Goal: Task Accomplishment & Management: Use online tool/utility

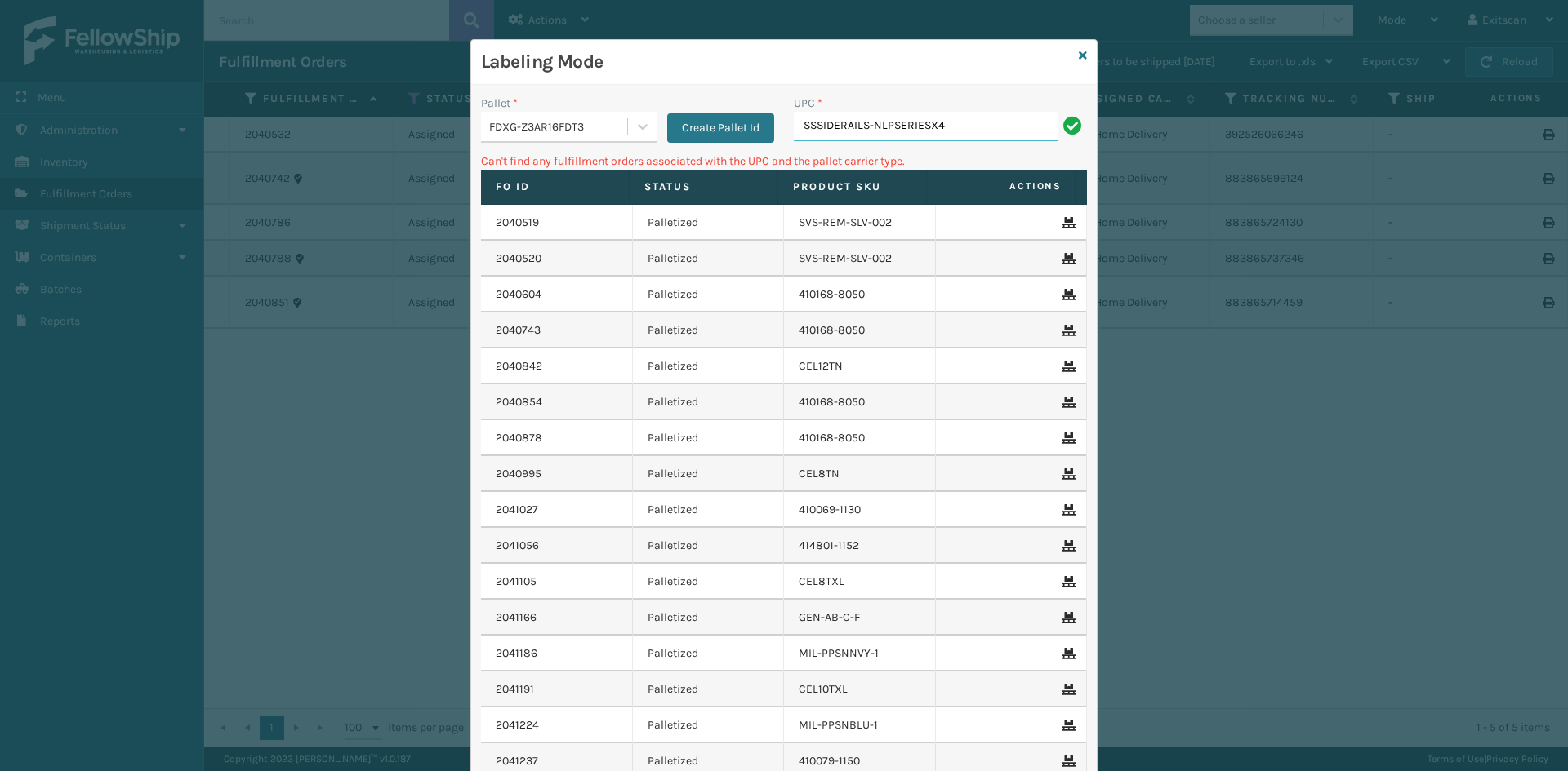
drag, startPoint x: 843, startPoint y: 237, endPoint x: 527, endPoint y: 72, distance: 356.5
click at [549, 70] on div "Labeling Mode Pallet * FDXG-Z3AR16FDT3 Create Pallet Id UPC * SSSIDERAILS-NLPSE…" at bounding box center [784, 468] width 626 height 856
type input "127780A5800512A"
click at [571, 119] on div "FDXG-Z3AR16FDT3" at bounding box center [558, 127] width 140 height 17
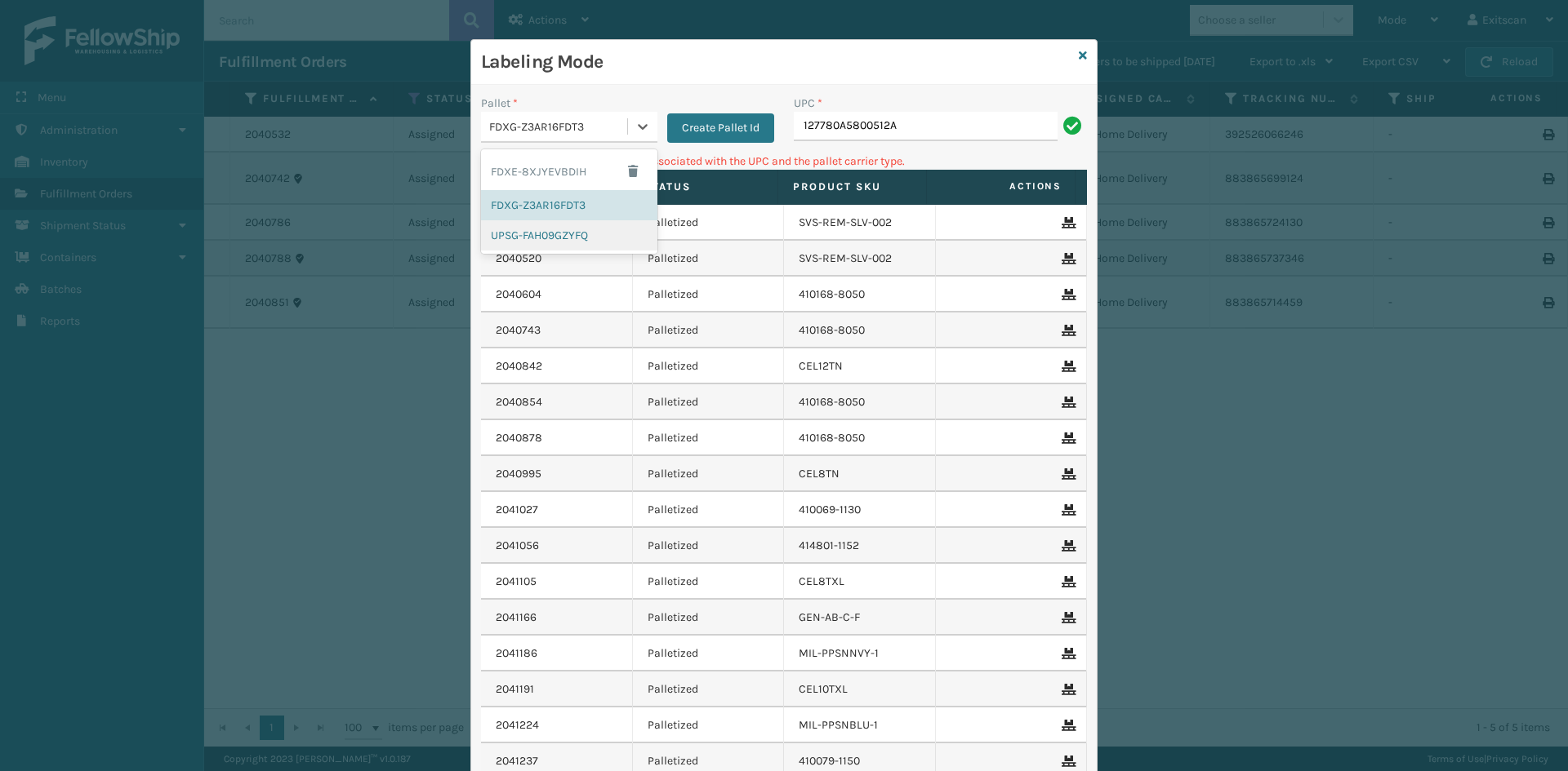
click at [524, 238] on div "UPSG-FAH09GZYFQ" at bounding box center [569, 236] width 176 height 30
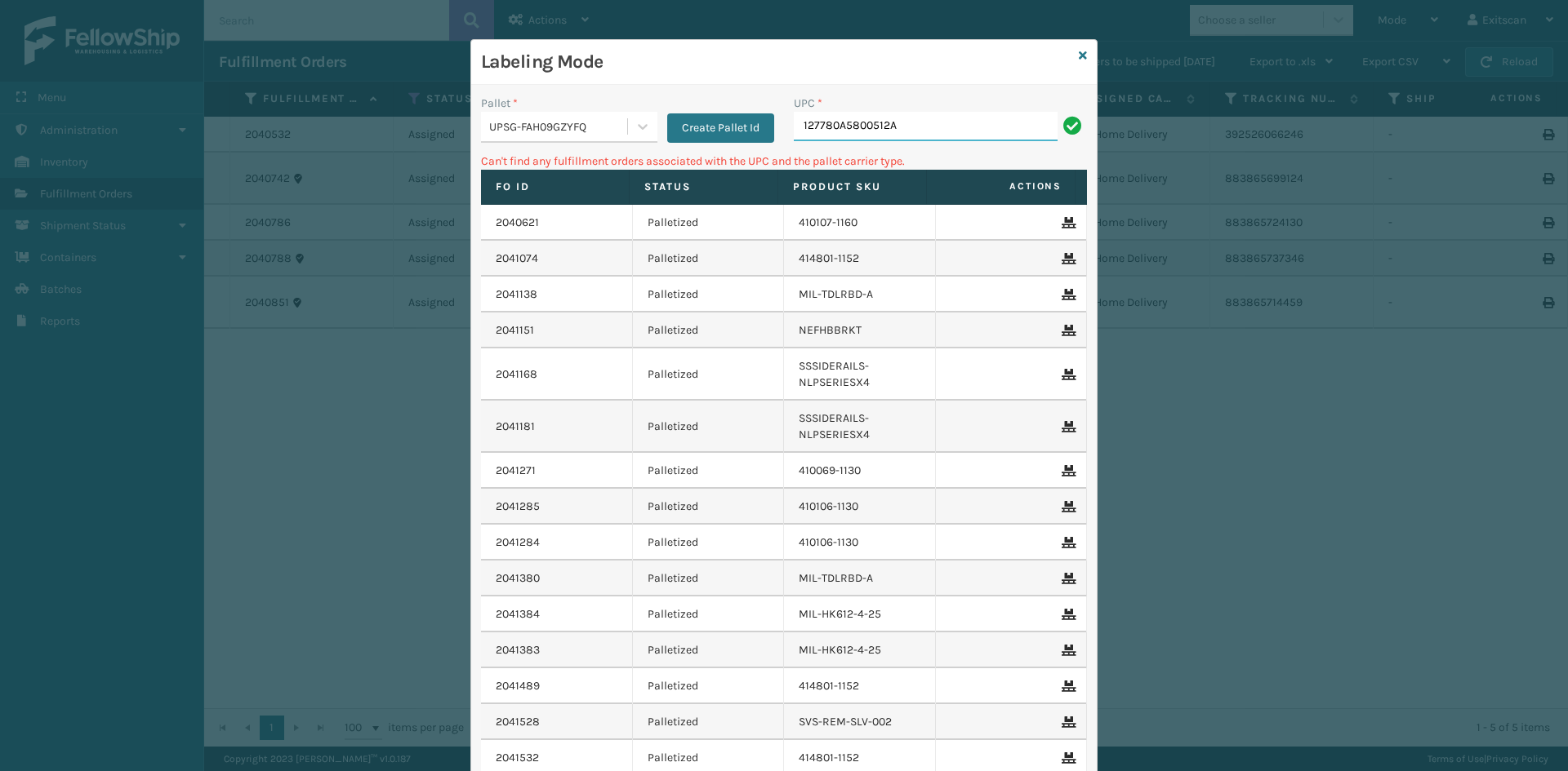
click at [894, 112] on input "127780A5800512A" at bounding box center [925, 126] width 263 height 29
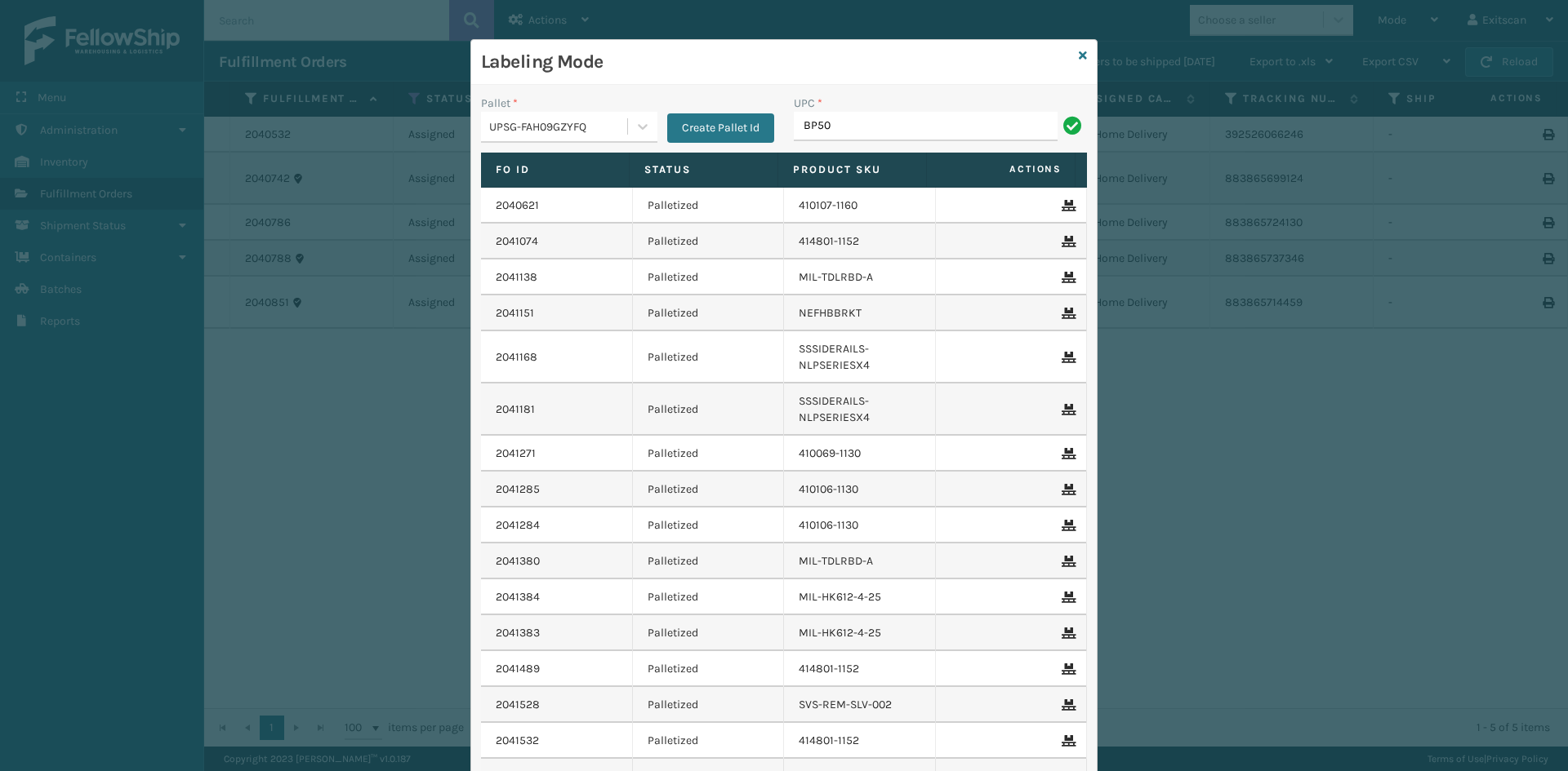
type input "BP50"
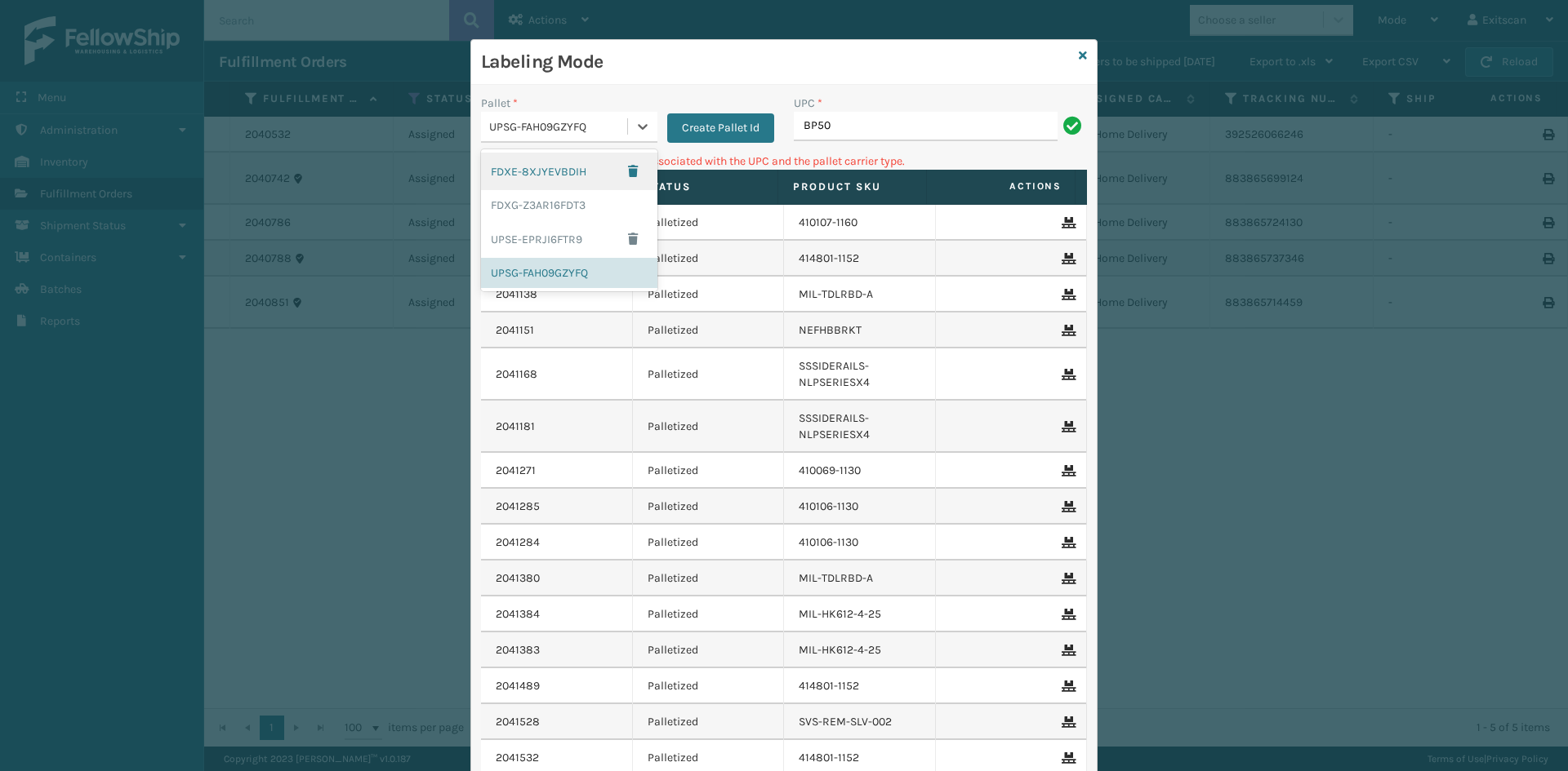
drag, startPoint x: 616, startPoint y: 135, endPoint x: 604, endPoint y: 170, distance: 37.0
click at [617, 135] on div "UPSG-FAH09GZYFQ" at bounding box center [558, 127] width 140 height 17
click at [580, 208] on div "FDXG-Z3AR16FDT3" at bounding box center [569, 205] width 176 height 30
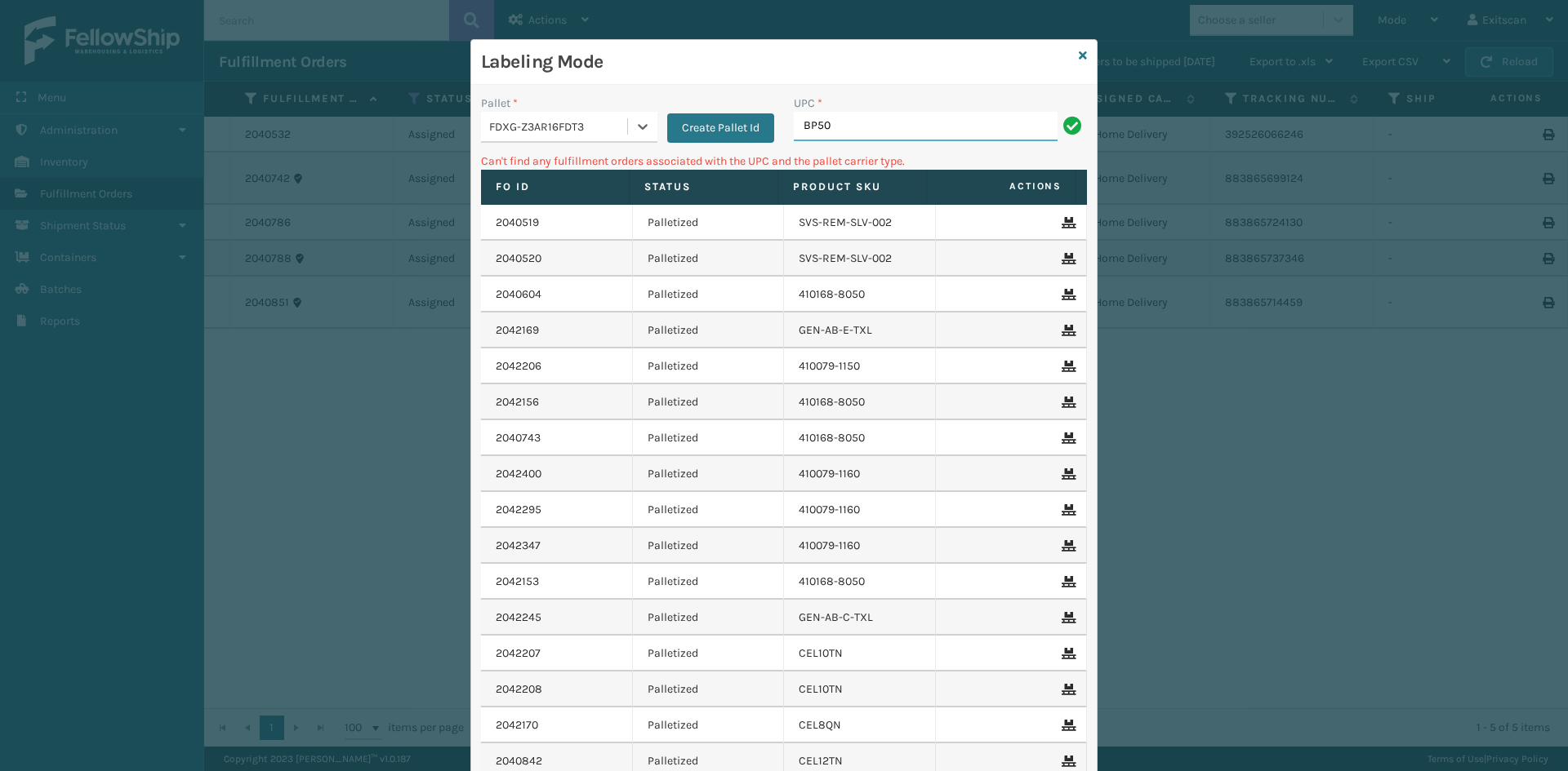
click at [903, 127] on input "BP50" at bounding box center [925, 126] width 263 height 29
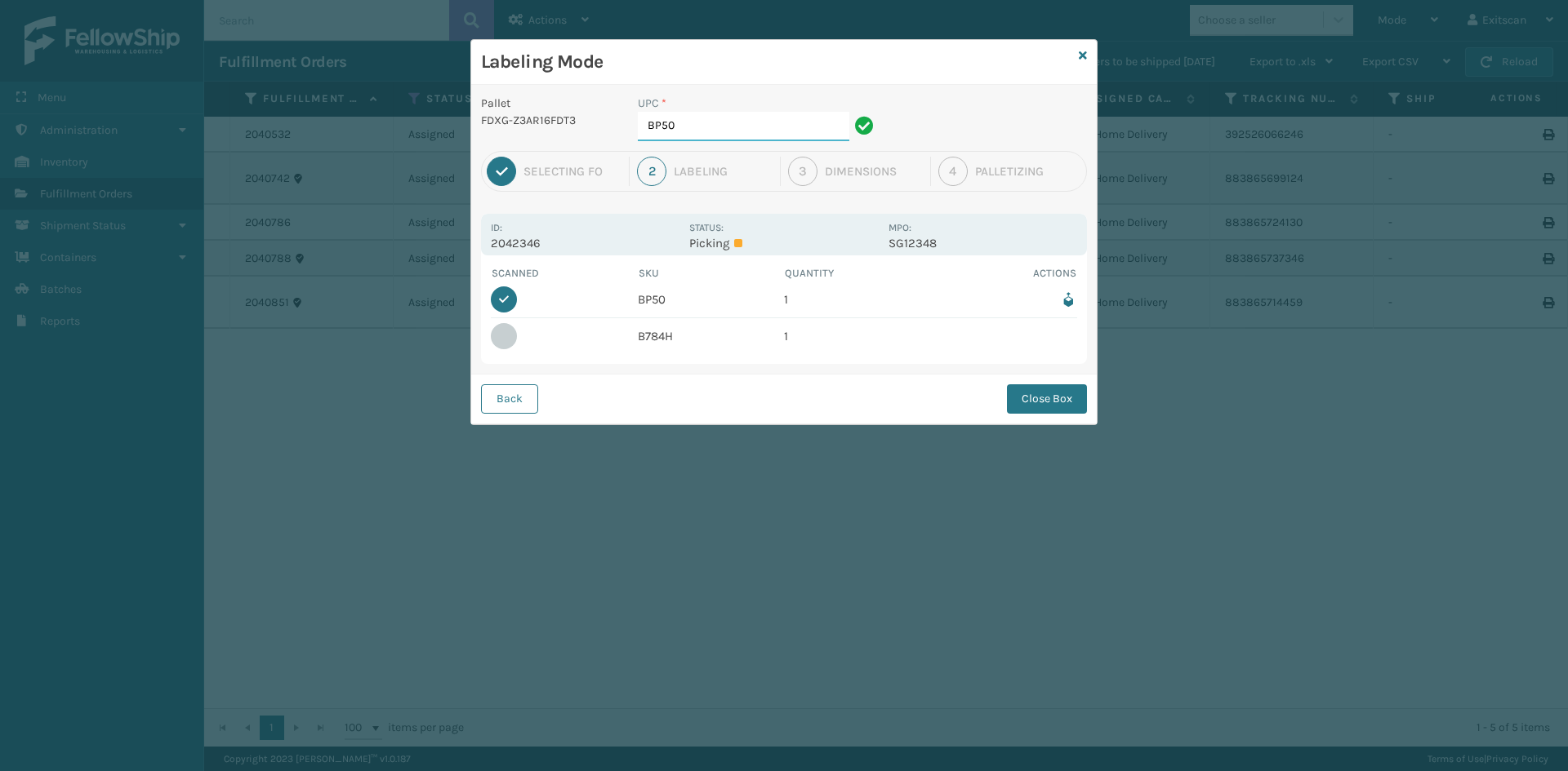
click at [806, 112] on input "BP50" at bounding box center [744, 126] width 211 height 29
drag, startPoint x: 683, startPoint y: 328, endPoint x: 668, endPoint y: 336, distance: 17.0
click at [636, 340] on tr "B784H 1" at bounding box center [784, 337] width 586 height 36
copy td "B784H"
drag, startPoint x: 712, startPoint y: 132, endPoint x: 429, endPoint y: 77, distance: 288.3
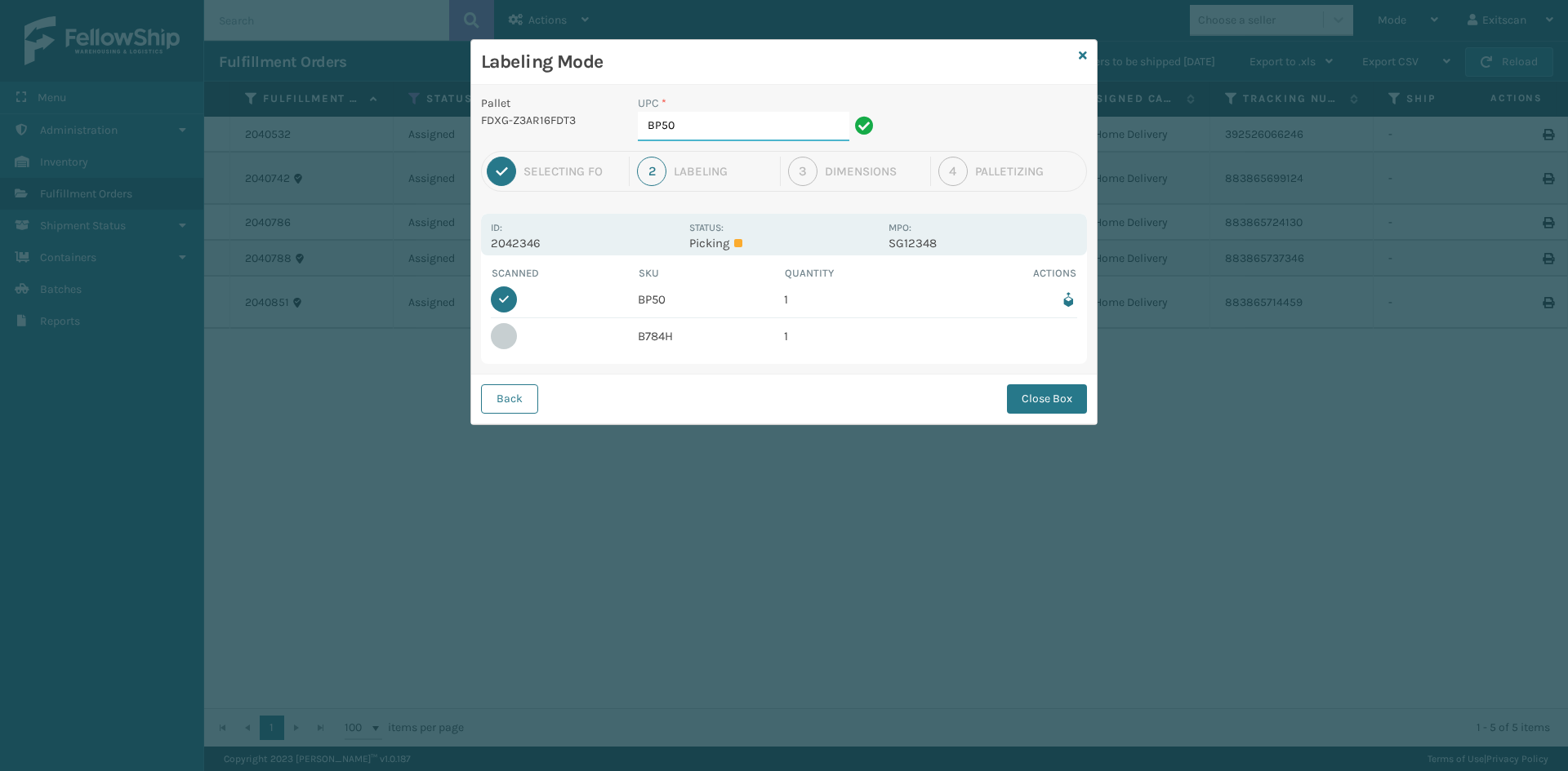
click at [429, 77] on div "Labeling Mode Pallet FDXG-Z3AR16FDT3 UPC * BP50 1 Selecting FO 2 Labeling 3 Dim…" at bounding box center [784, 385] width 1568 height 771
paste input "784H"
type input "B784H"
click at [1051, 401] on button "Close Box" at bounding box center [1047, 398] width 80 height 29
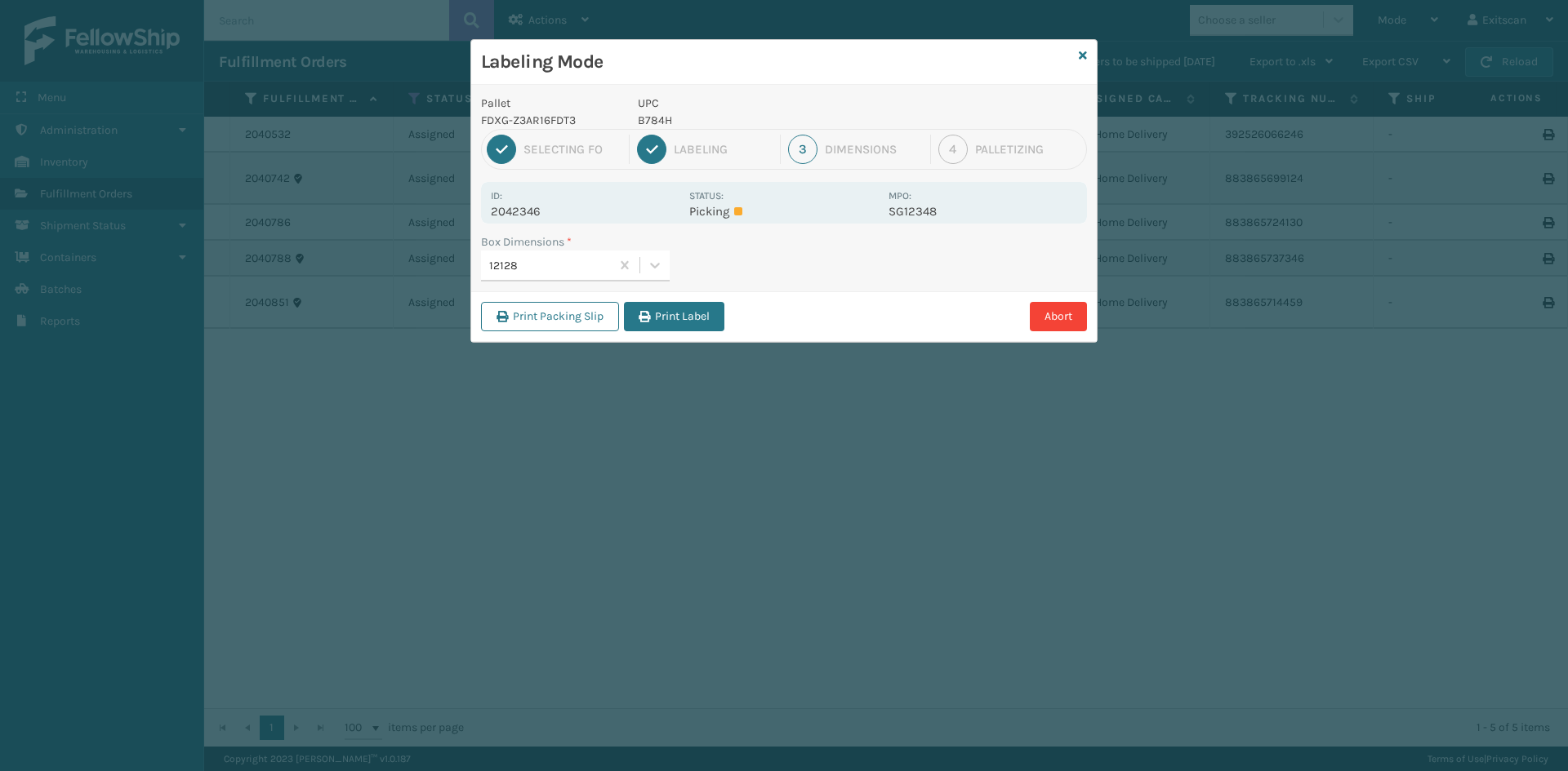
click at [595, 313] on button "Print Packing Slip" at bounding box center [550, 317] width 138 height 29
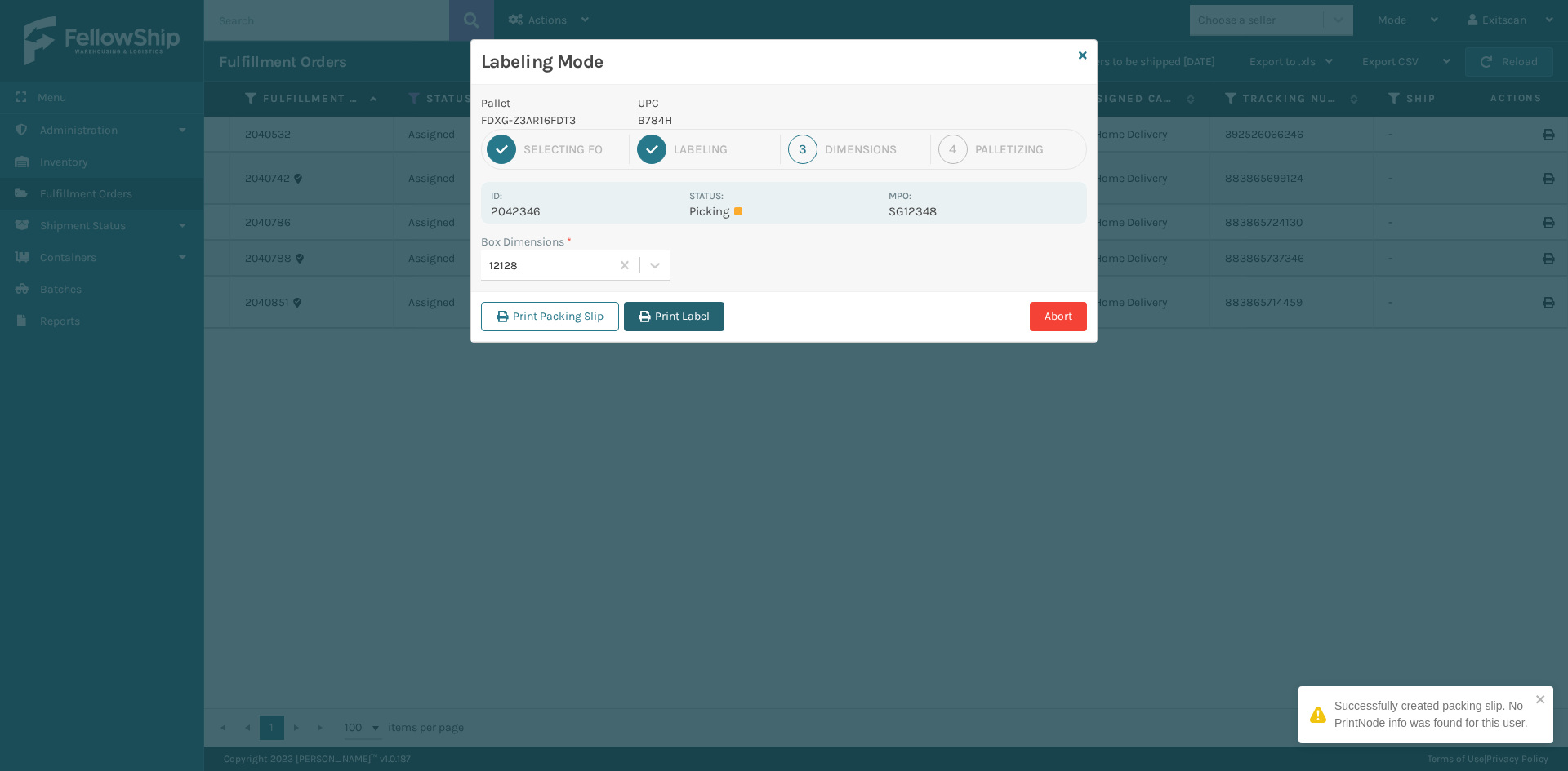
click at [681, 322] on button "Print Label" at bounding box center [674, 317] width 101 height 29
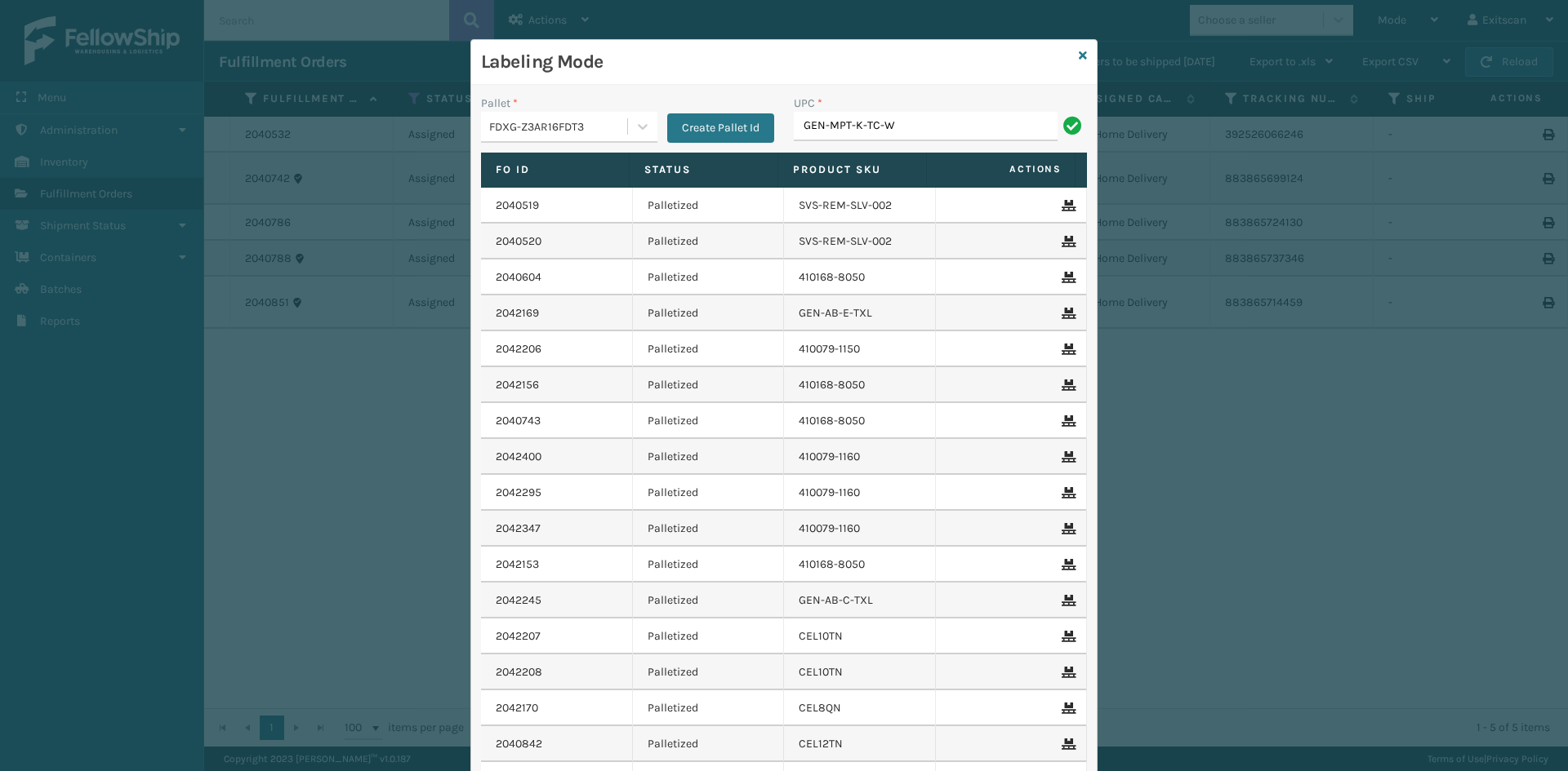
type input "GEN-MPT-K-TC-W"
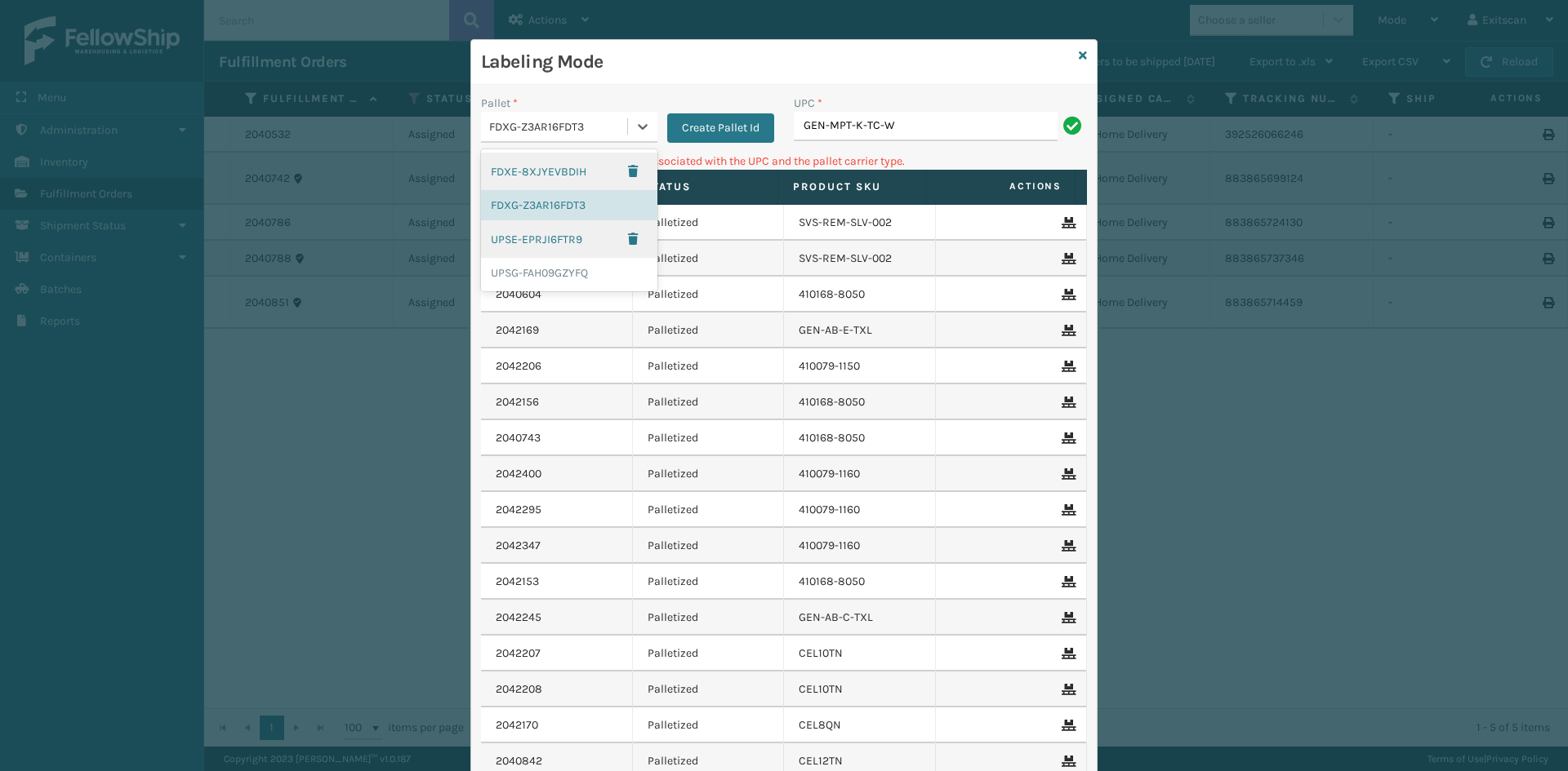
drag, startPoint x: 519, startPoint y: 136, endPoint x: 513, endPoint y: 243, distance: 107.2
click at [518, 138] on div "FDXG-Z3AR16FDT3" at bounding box center [554, 126] width 146 height 27
click at [546, 265] on div "UPSG-FAH09GZYFQ" at bounding box center [569, 273] width 176 height 30
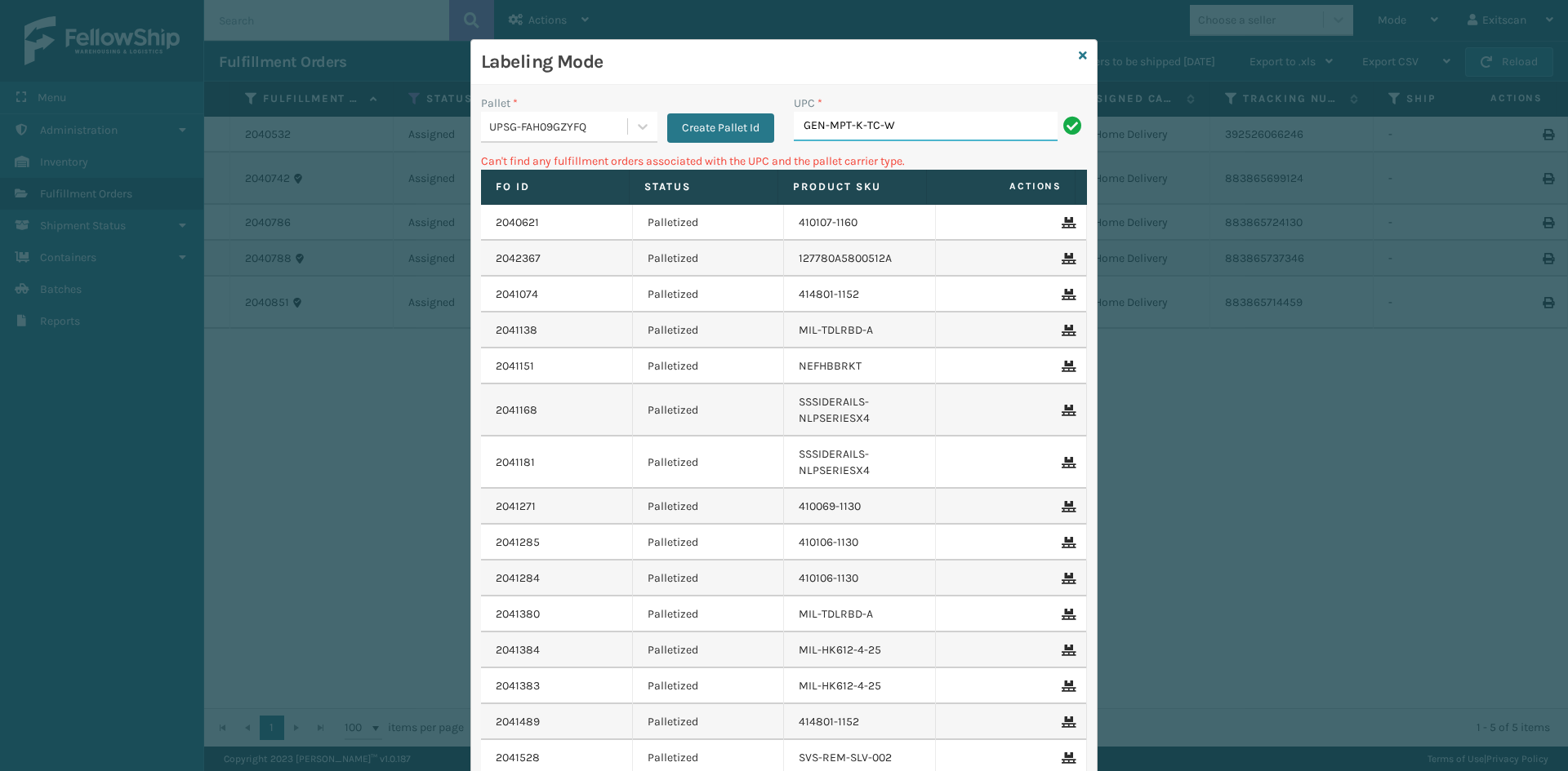
drag, startPoint x: 912, startPoint y: 115, endPoint x: 910, endPoint y: 126, distance: 11.2
click at [910, 119] on input "GEN-MPT-K-TC-W" at bounding box center [925, 126] width 263 height 29
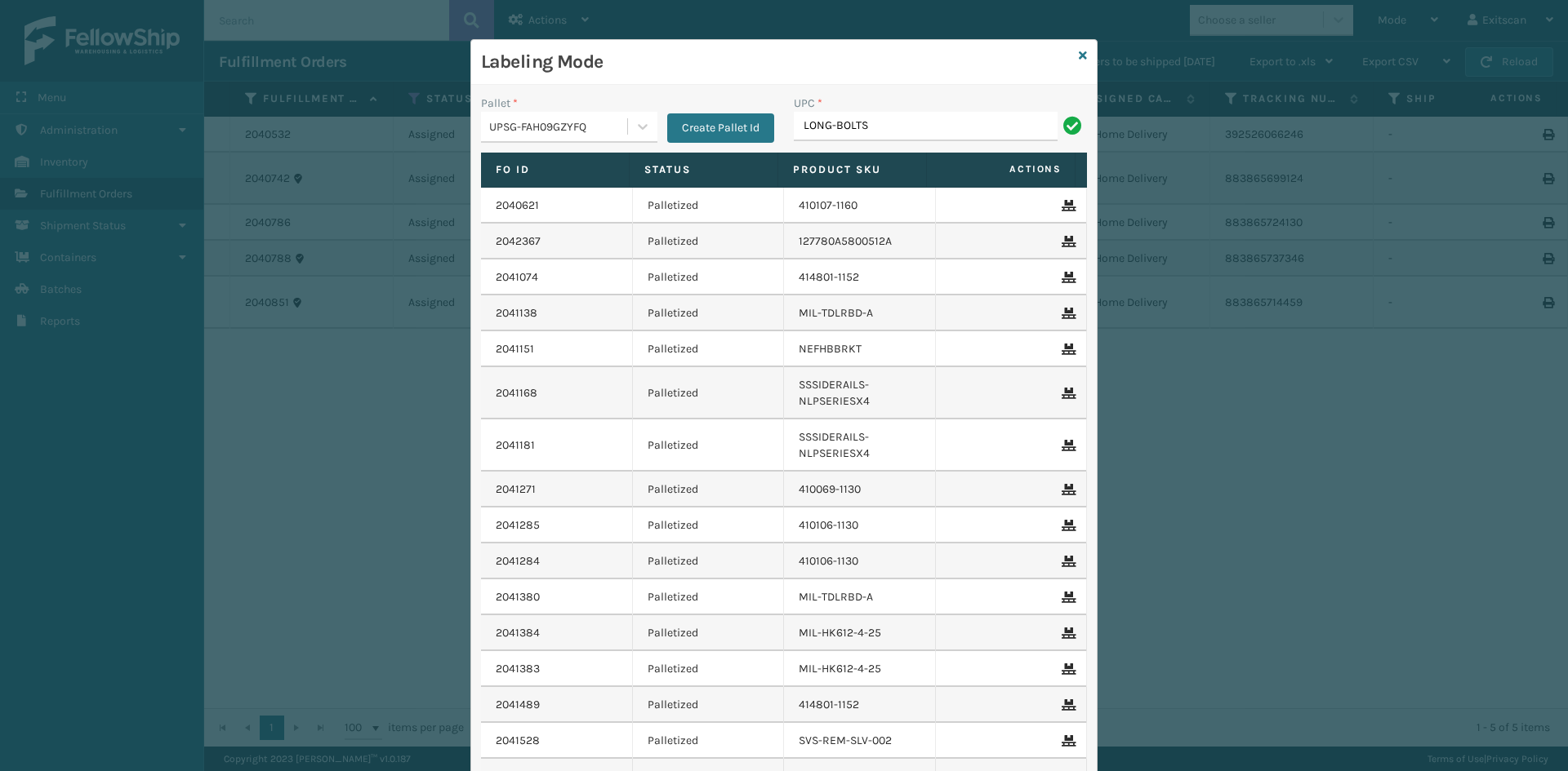
type input "LONG-BOLTS"
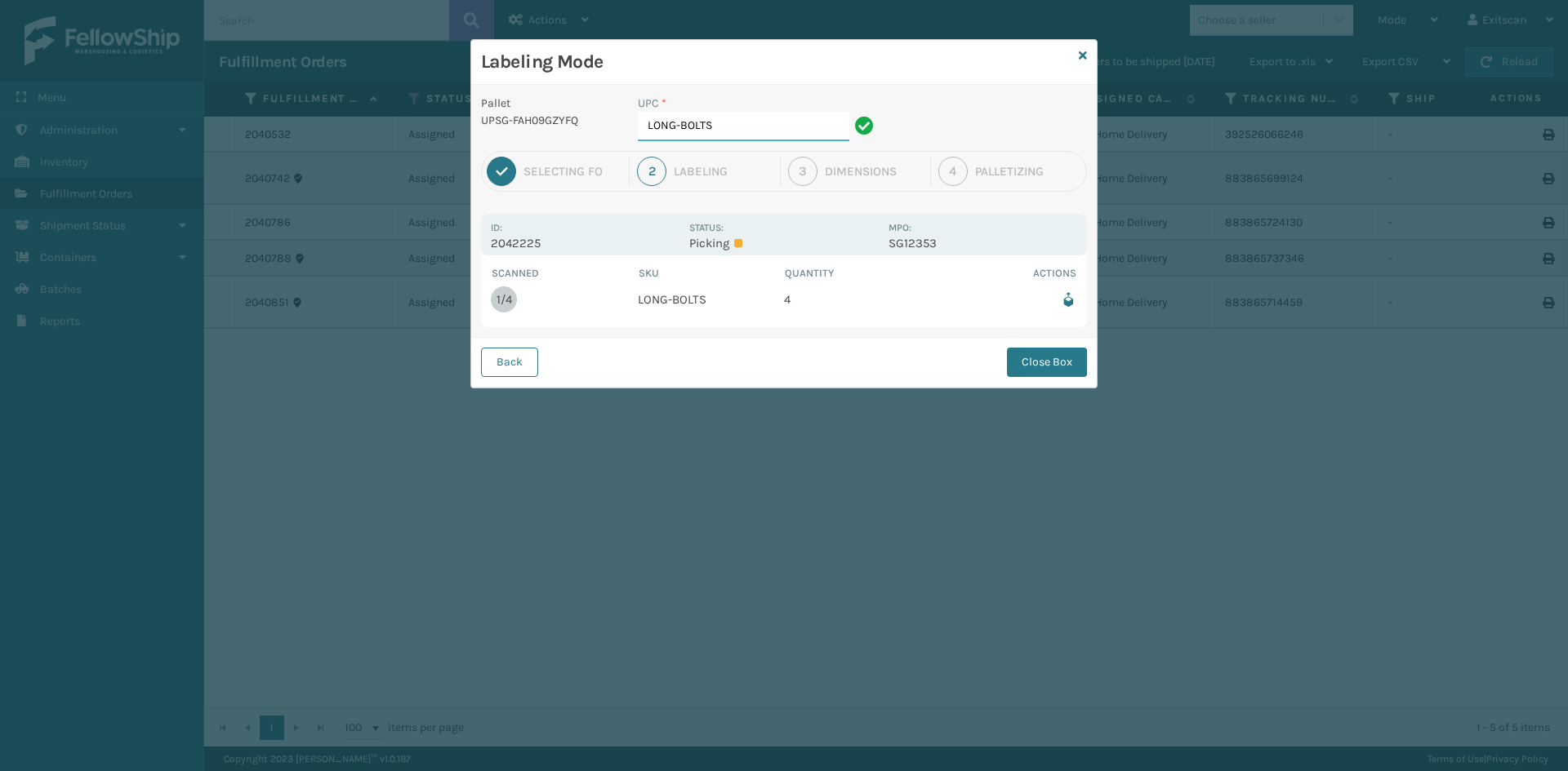
drag, startPoint x: 789, startPoint y: 129, endPoint x: 773, endPoint y: 122, distance: 17.5
click at [789, 129] on input "LONG-BOLTS" at bounding box center [744, 126] width 211 height 29
click at [1051, 344] on div "Back Close Box" at bounding box center [784, 362] width 626 height 49
drag, startPoint x: 1048, startPoint y: 356, endPoint x: 1034, endPoint y: 356, distance: 14.0
click at [1047, 356] on button "Close Box" at bounding box center [1047, 362] width 80 height 29
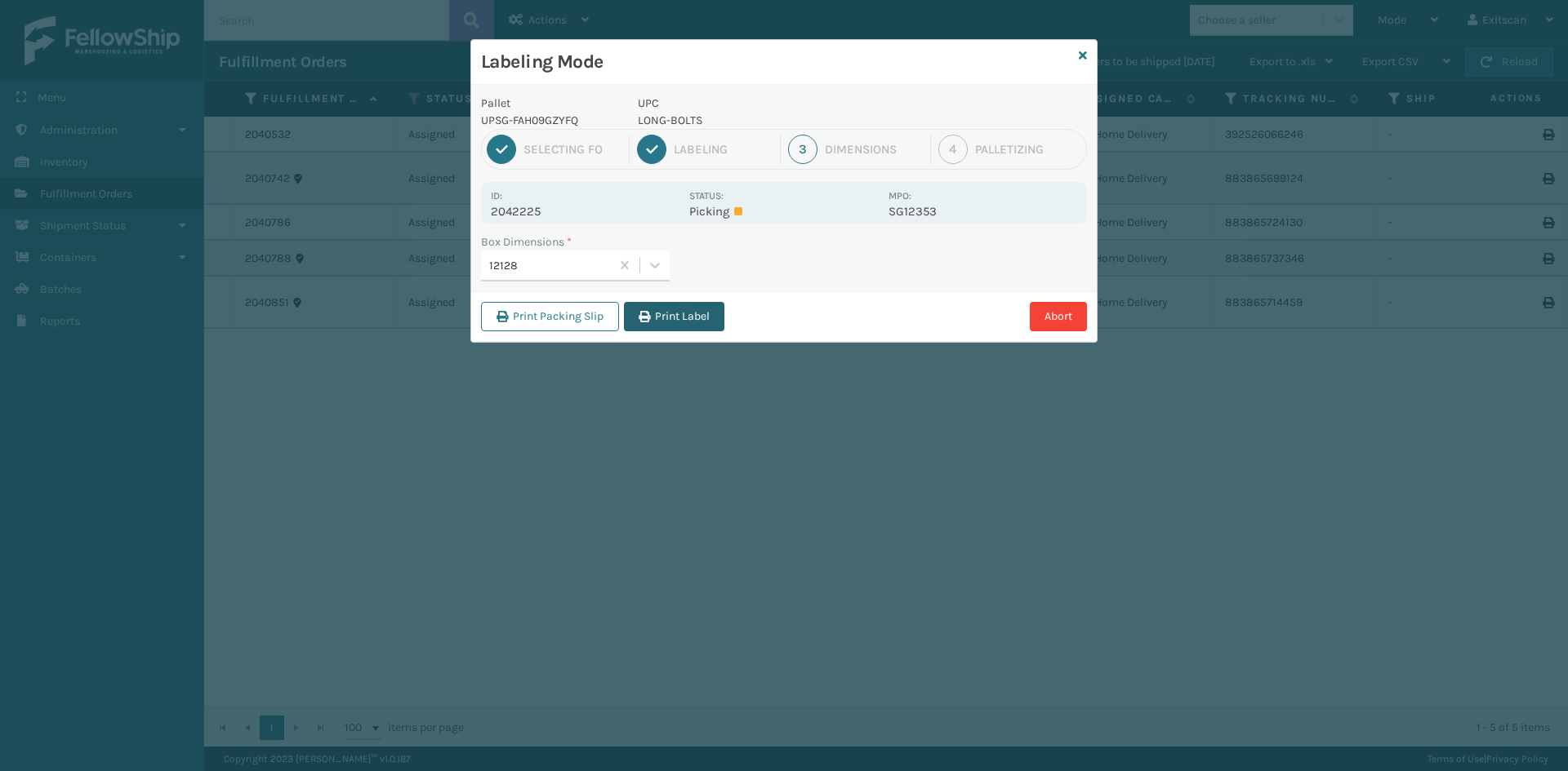
click at [720, 310] on button "Print Label" at bounding box center [674, 317] width 101 height 29
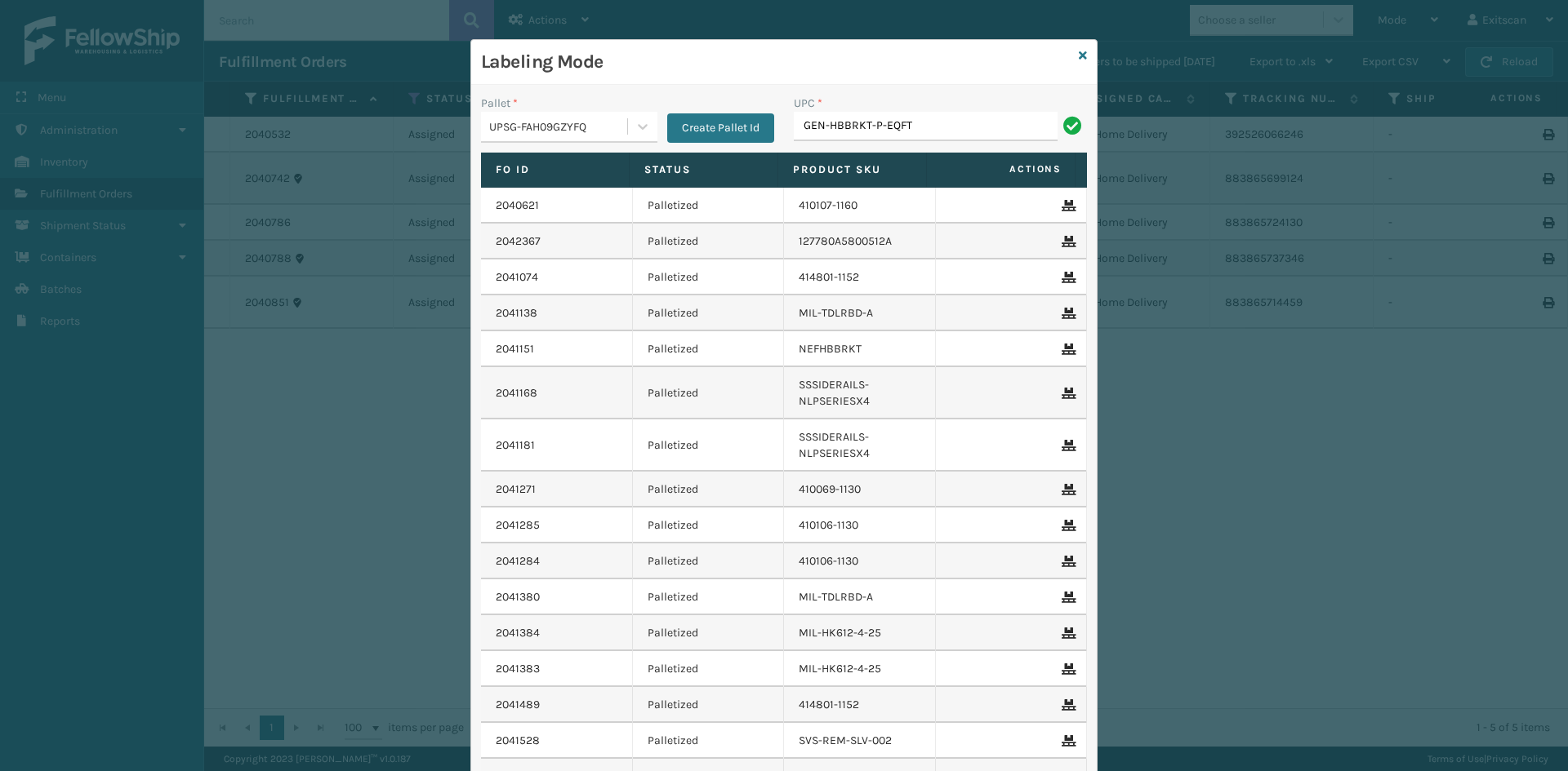
type input "GEN-HBBRKT-P-EQFT"
type input "SSLEGS2INCH"
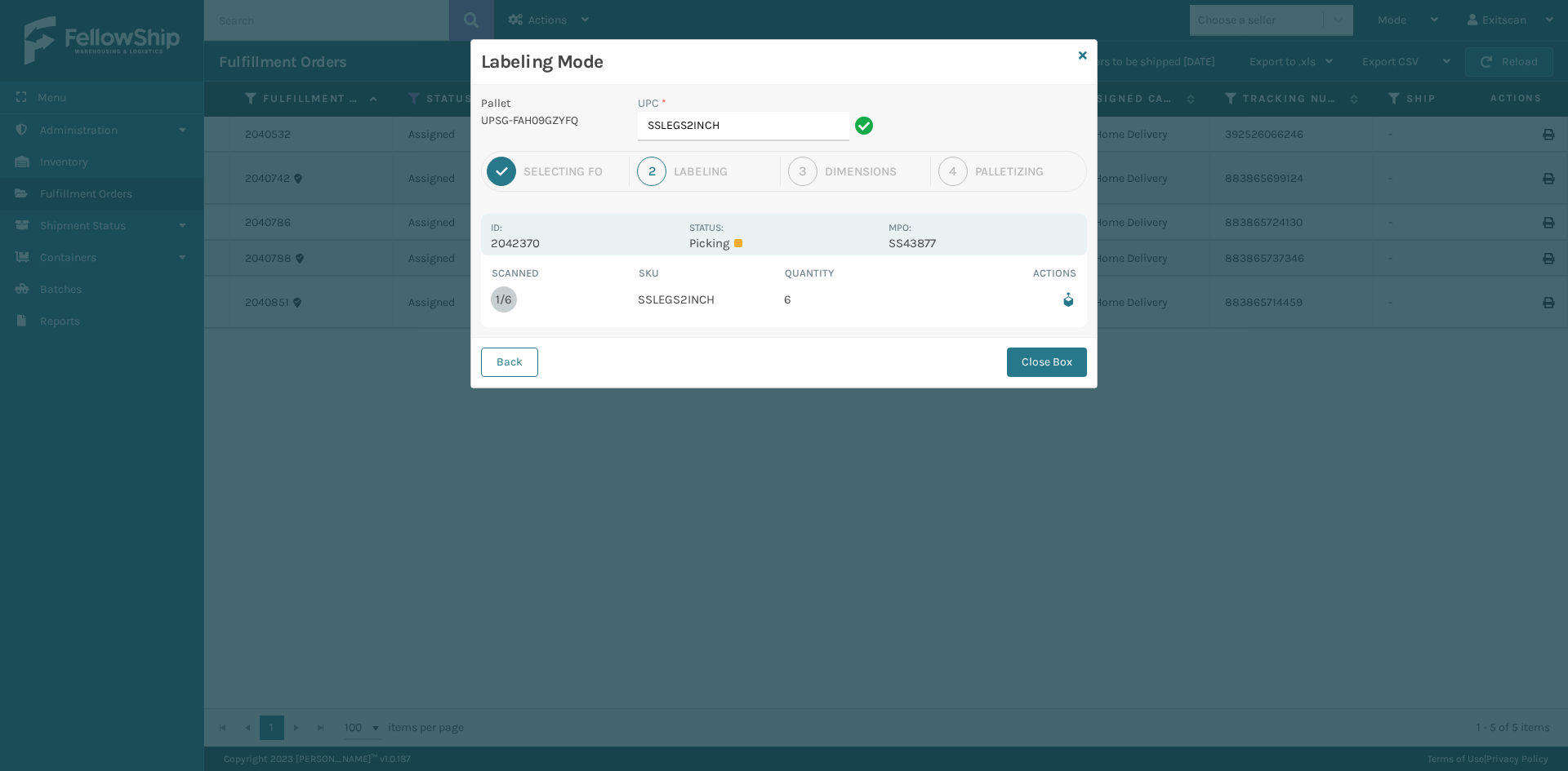
drag, startPoint x: 765, startPoint y: 101, endPoint x: 761, endPoint y: 125, distance: 24.3
click at [763, 125] on div "UPC * SSLEGS2INCH" at bounding box center [758, 118] width 241 height 47
drag, startPoint x: 761, startPoint y: 125, endPoint x: 762, endPoint y: 135, distance: 10.0
click at [761, 125] on input "SSLEGS2INCH" at bounding box center [744, 126] width 211 height 29
click at [1059, 362] on button "Close Box" at bounding box center [1047, 362] width 80 height 29
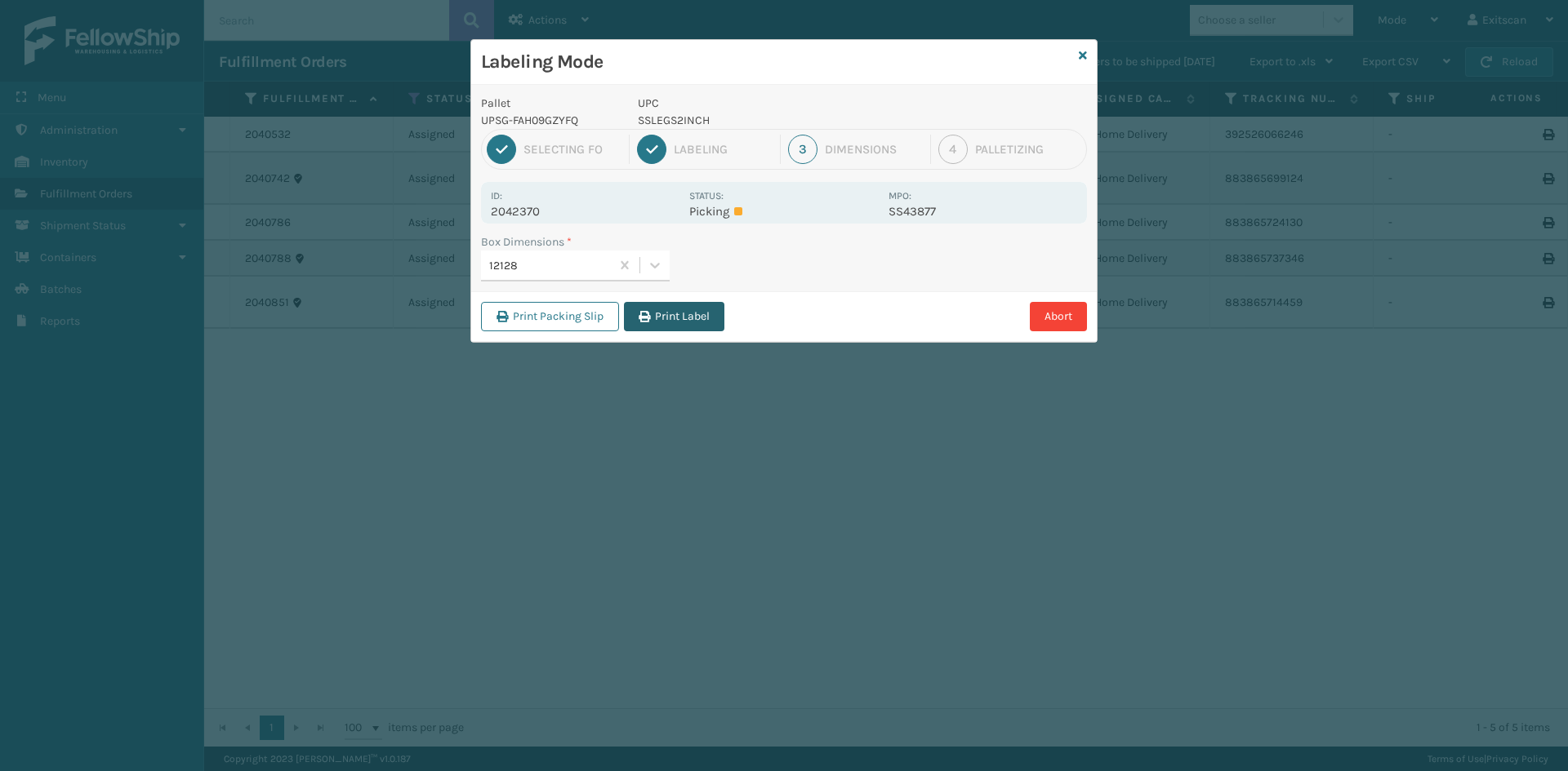
click at [668, 328] on button "Print Label" at bounding box center [674, 317] width 101 height 29
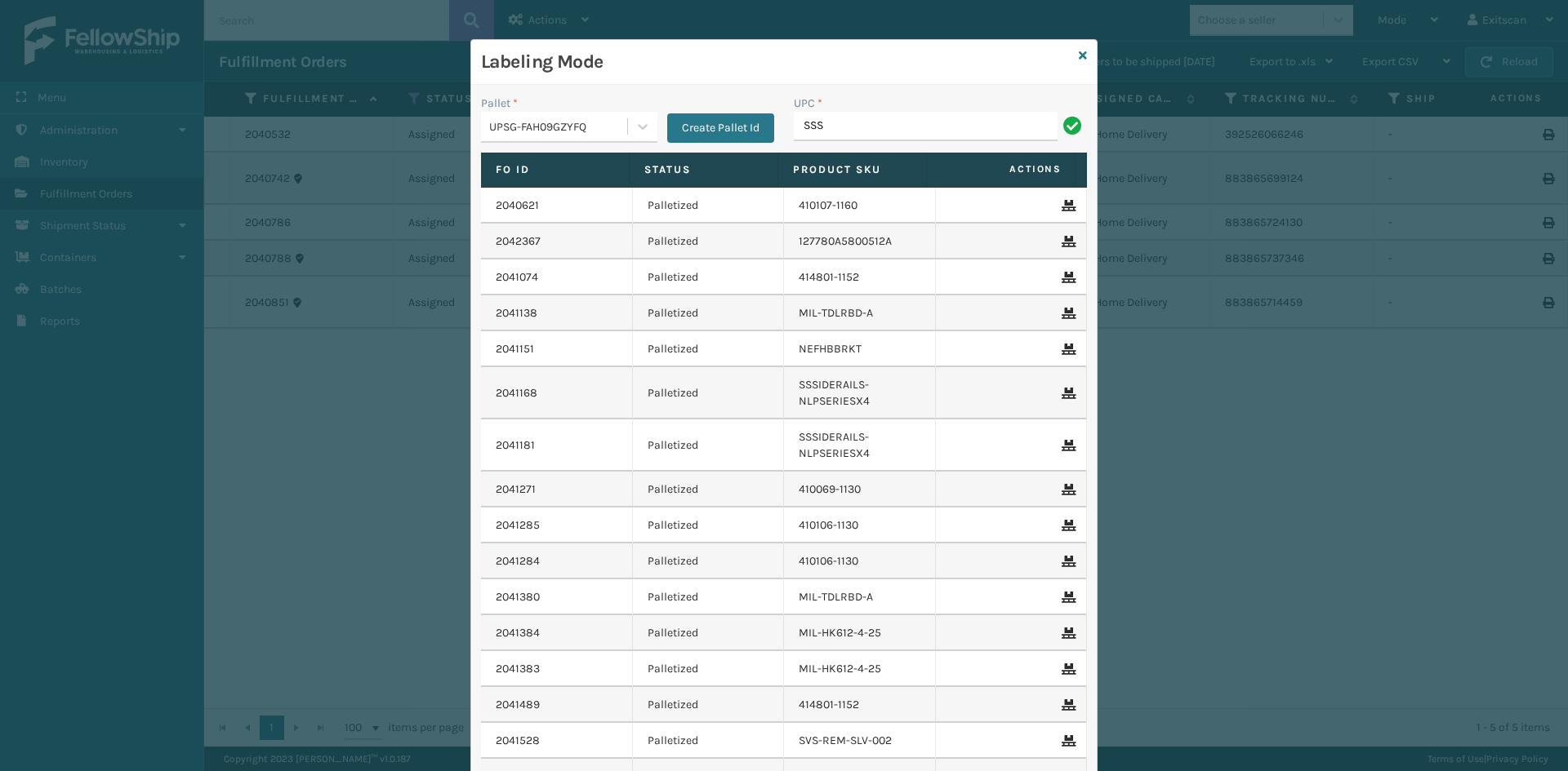
type input "SSSIDERAILS-NEFSERIES"
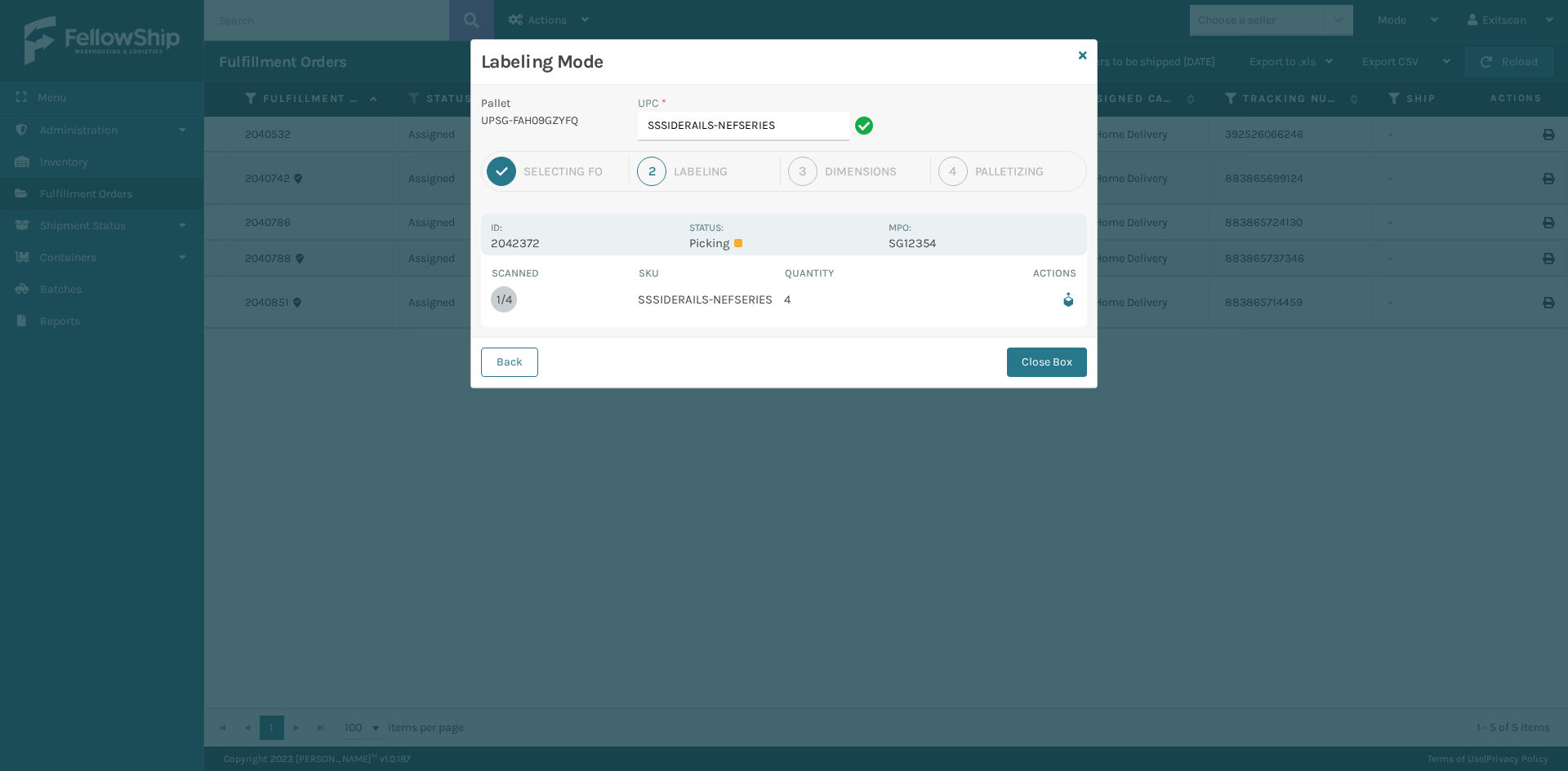
click at [790, 116] on div "UPC * SSSIDERAILS-NEFSERIES" at bounding box center [758, 118] width 241 height 47
click at [790, 118] on input "SSSIDERAILS-NEFSERIES" at bounding box center [744, 126] width 211 height 29
click at [1040, 358] on button "Close Box" at bounding box center [1047, 362] width 80 height 29
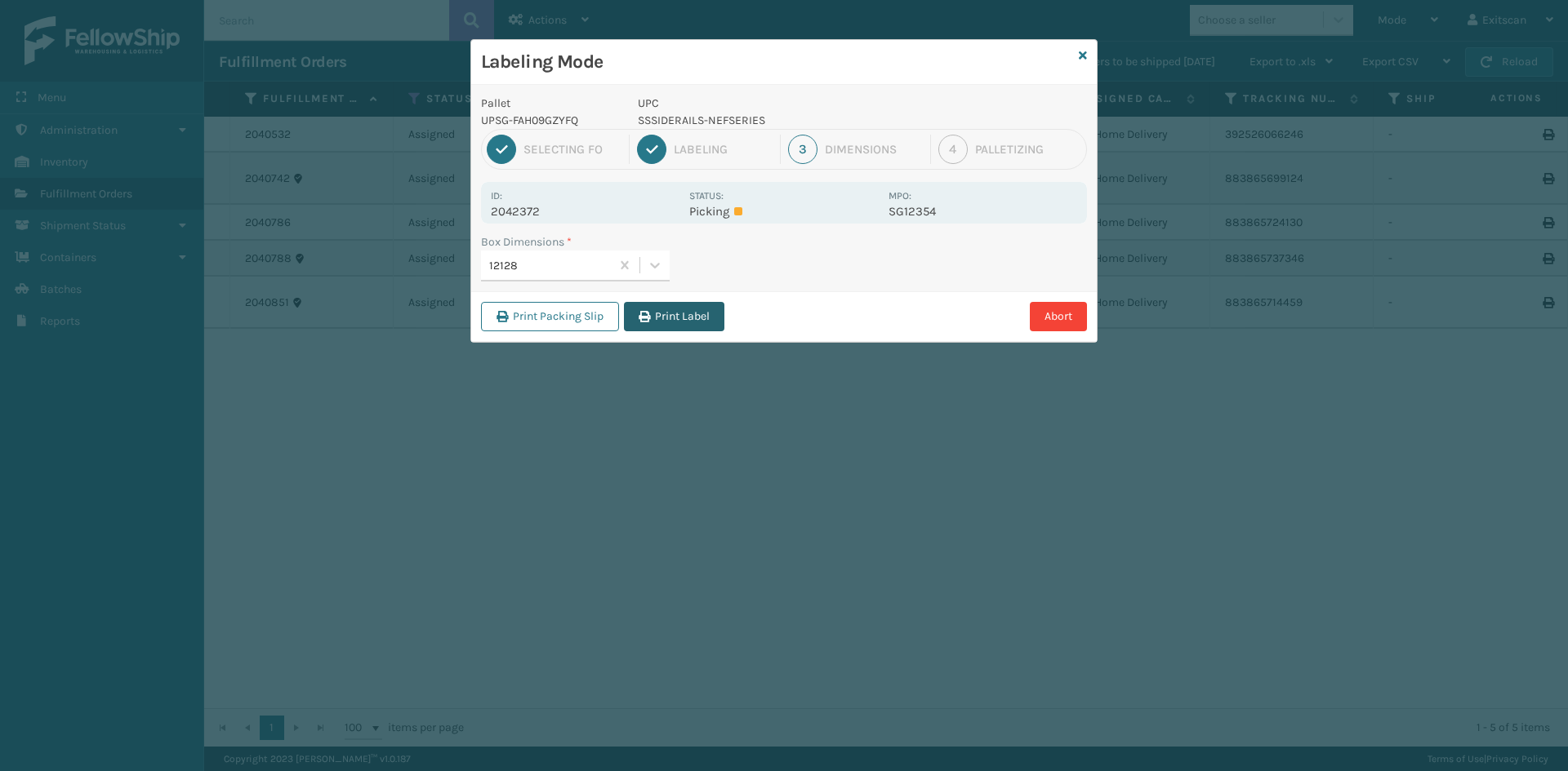
click at [694, 328] on button "Print Label" at bounding box center [674, 317] width 101 height 29
